Goal: Task Accomplishment & Management: Manage account settings

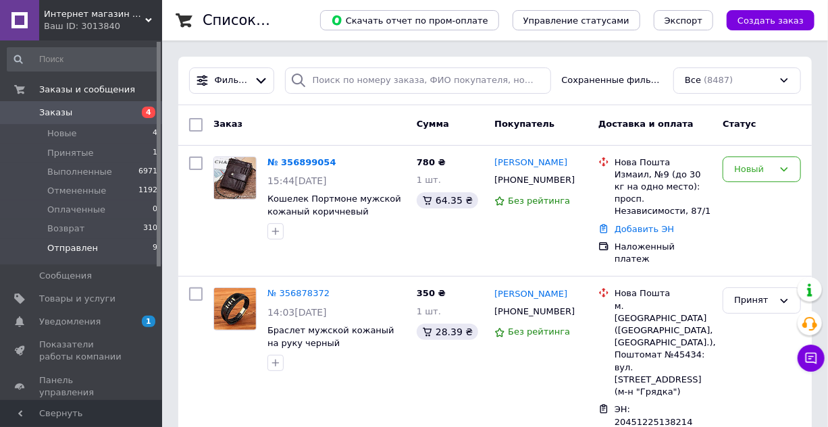
click at [71, 247] on span "Отправлен" at bounding box center [72, 248] width 51 height 12
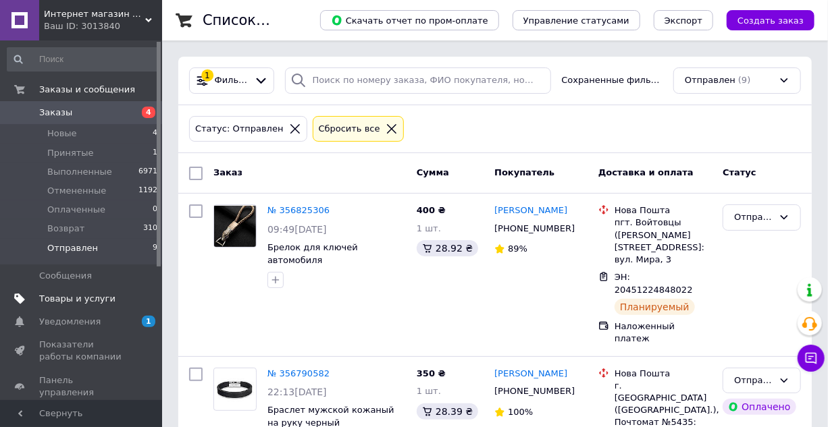
click at [82, 296] on span "Товары и услуги" at bounding box center [77, 299] width 76 height 12
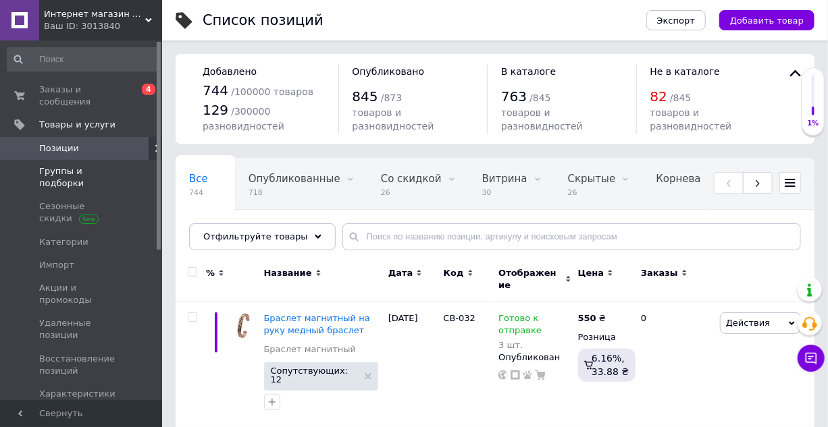
click at [88, 165] on span "Группы и подборки" at bounding box center [82, 177] width 86 height 24
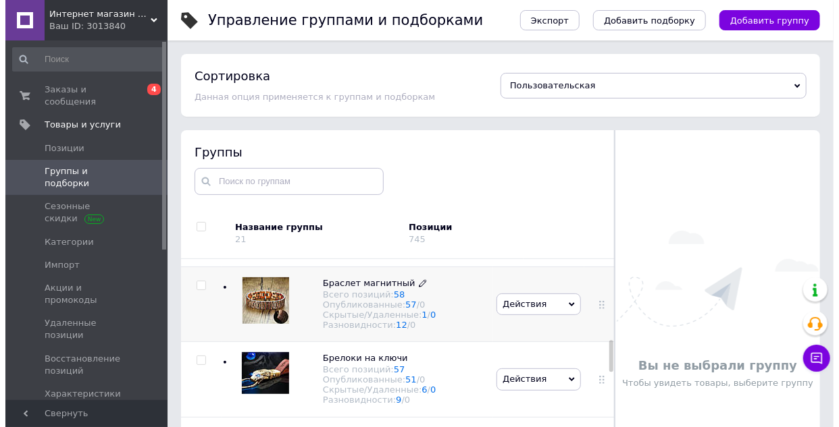
scroll to position [614, 0]
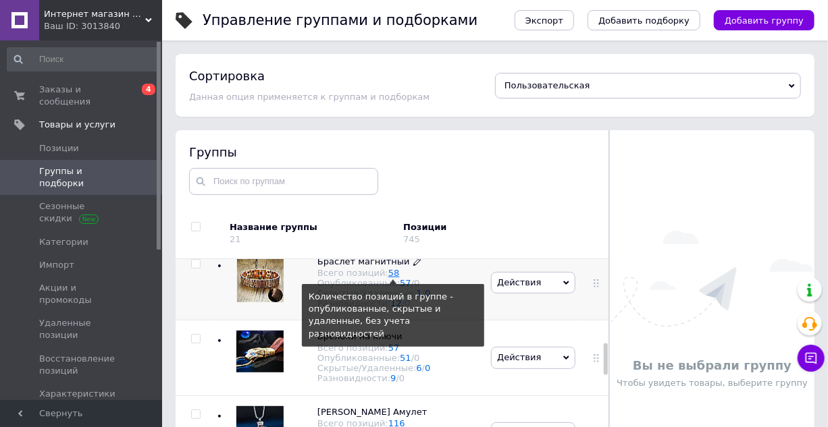
click at [388, 278] on link "58" at bounding box center [393, 273] width 11 height 10
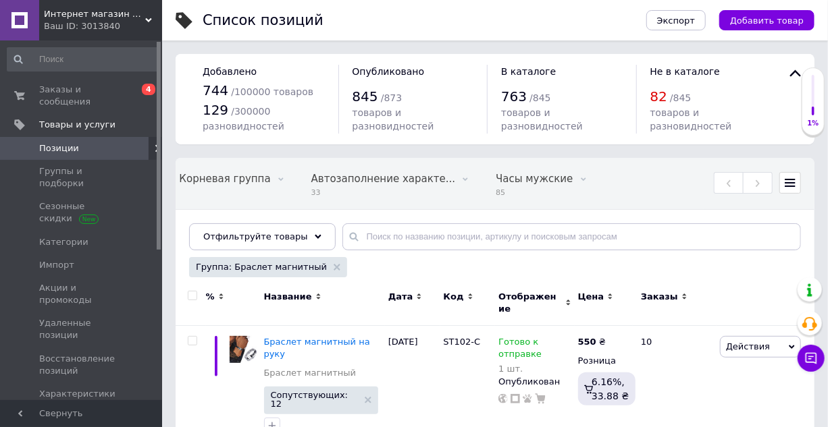
scroll to position [0, 487]
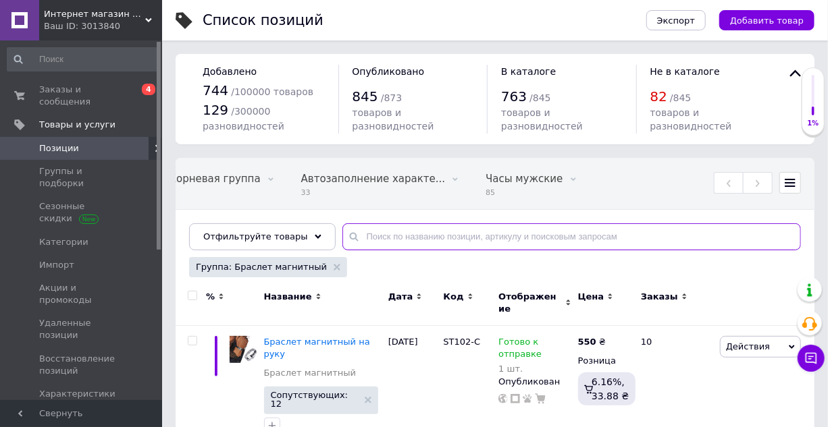
click at [407, 251] on input "text" at bounding box center [571, 237] width 458 height 27
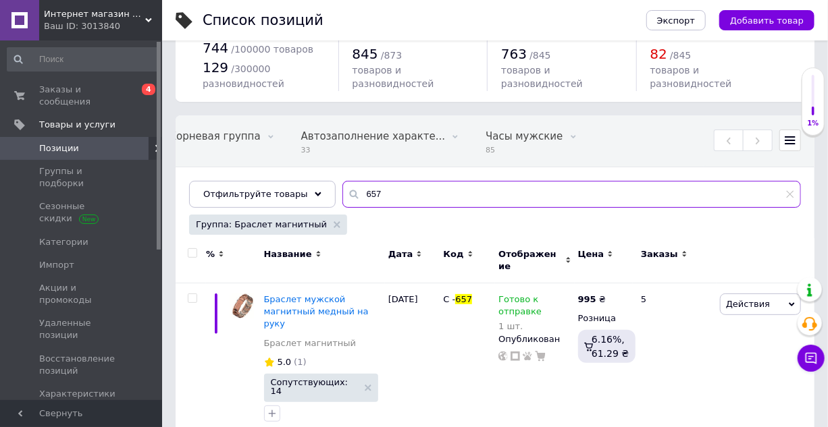
scroll to position [55, 0]
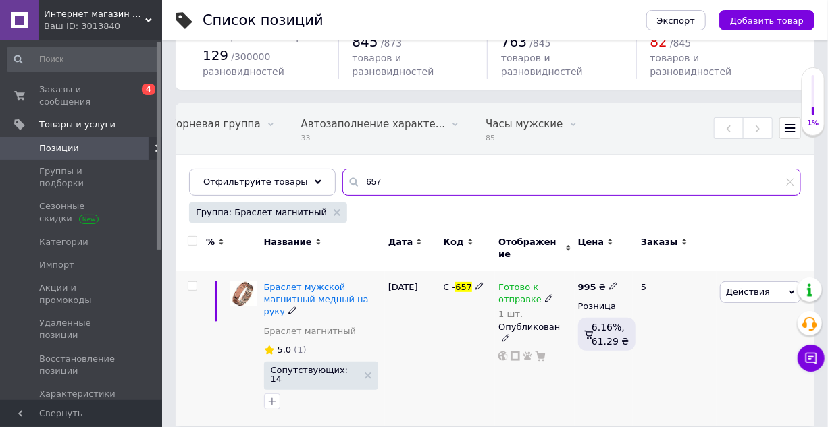
type input "657"
click at [545, 303] on icon at bounding box center [549, 298] width 8 height 8
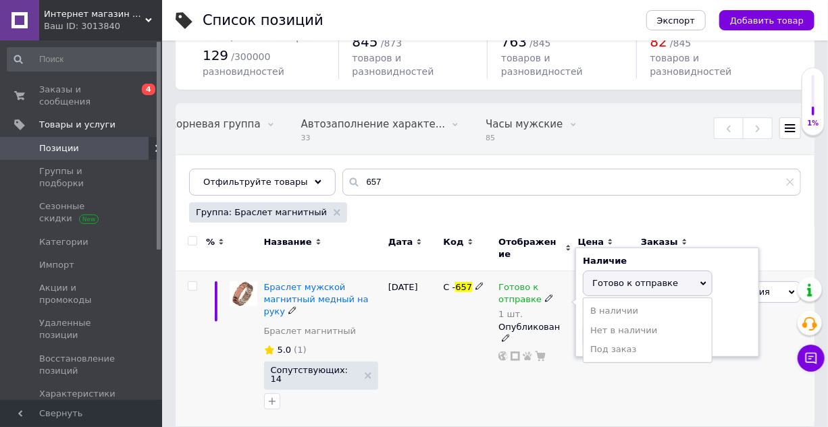
click at [610, 288] on span "Готово к отправке" at bounding box center [635, 283] width 86 height 10
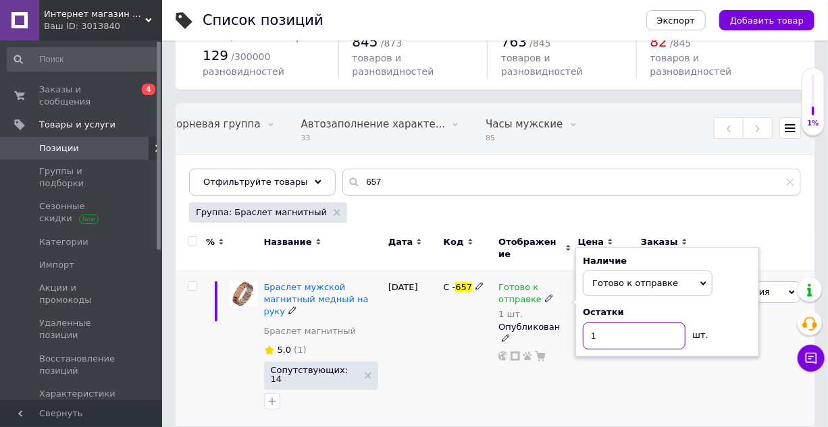
click at [607, 345] on input "1" at bounding box center [634, 336] width 103 height 27
type input "4"
click at [444, 341] on div "С - 657" at bounding box center [467, 348] width 55 height 155
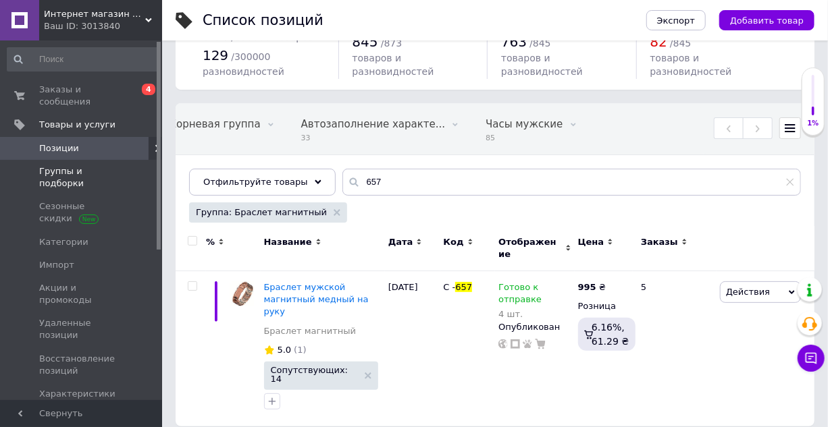
click at [93, 165] on span "Группы и подборки" at bounding box center [82, 177] width 86 height 24
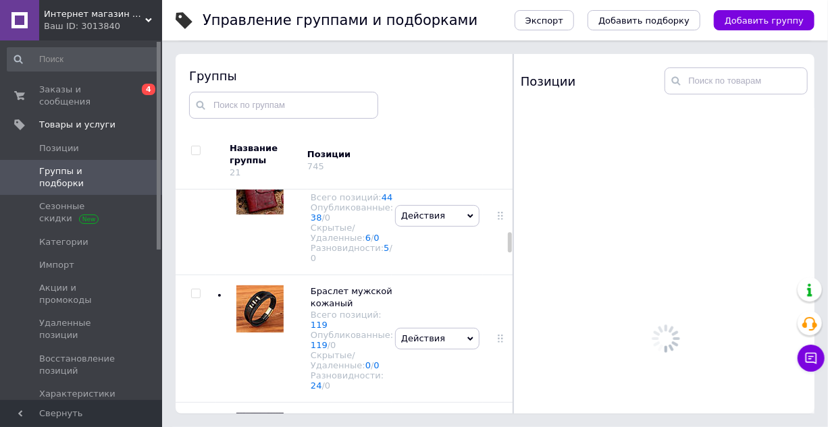
scroll to position [567, 0]
